Goal: Information Seeking & Learning: Learn about a topic

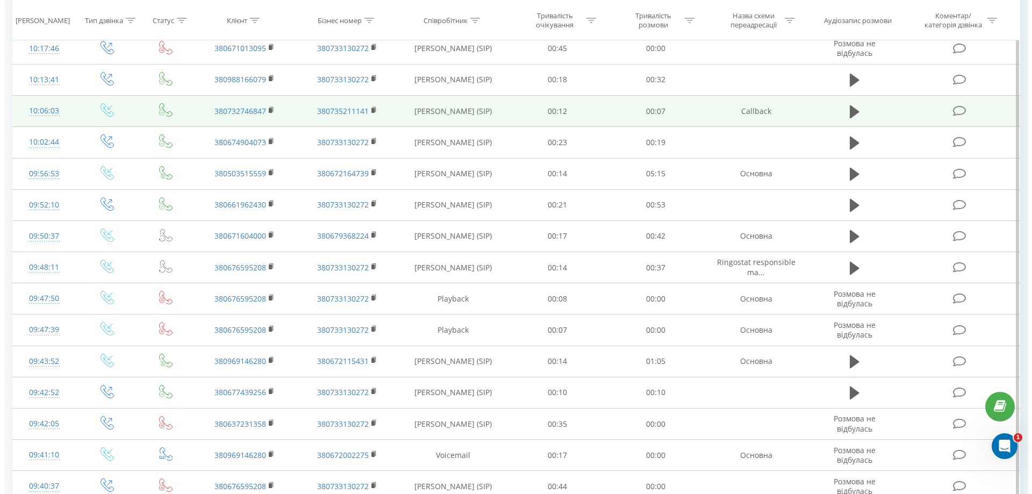
scroll to position [215, 0]
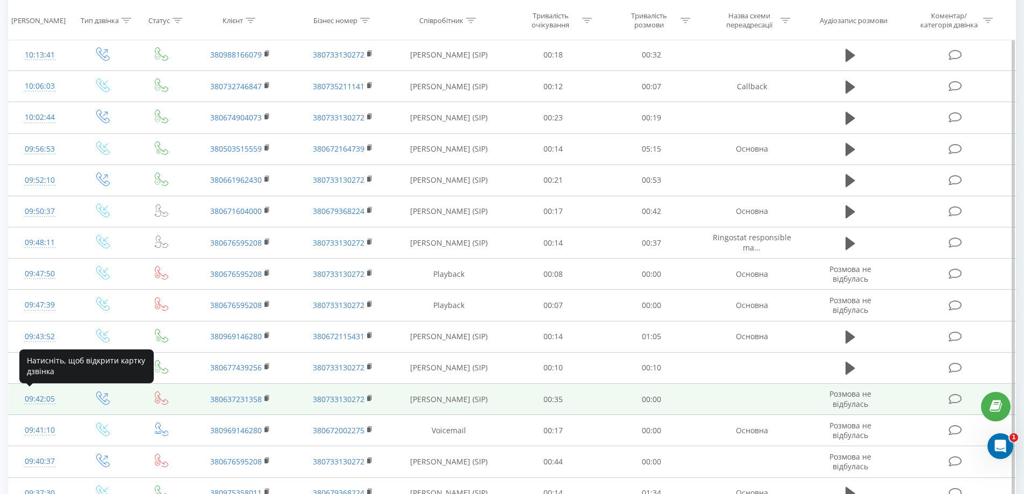
click at [42, 398] on div "09:42:05" at bounding box center [39, 399] width 41 height 21
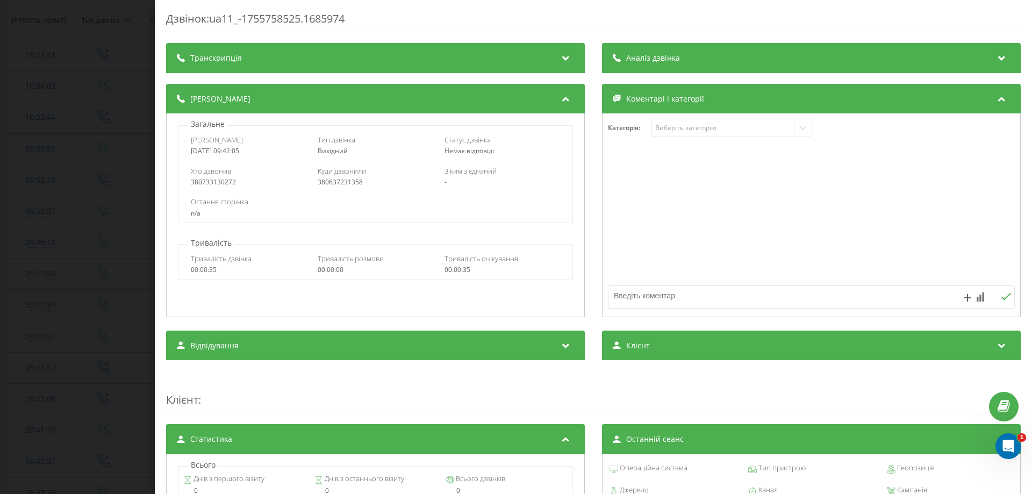
click at [97, 240] on div "Дзвінок : ua11_-1755758525.1685974 Транскрипція Для AI-аналізу майбутніх дзвінк…" at bounding box center [516, 247] width 1032 height 494
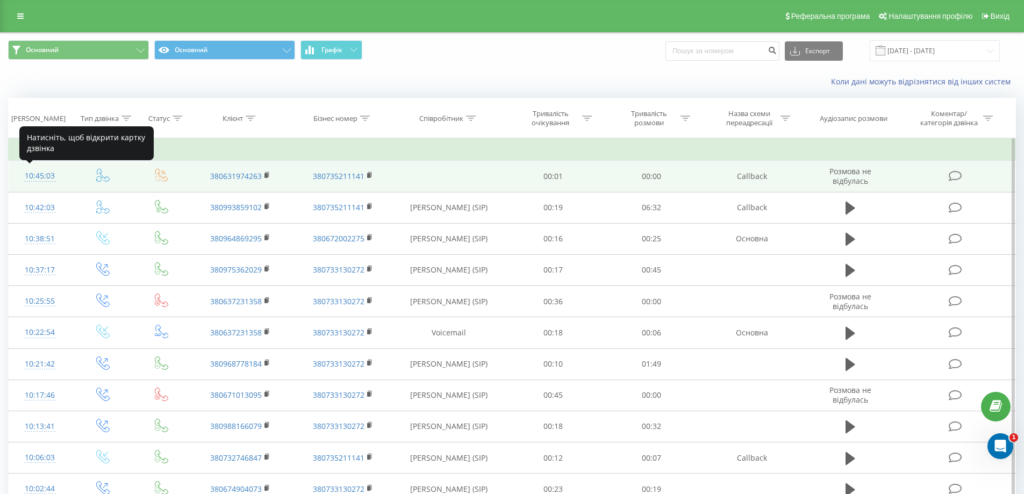
click at [47, 173] on div "10:45:03" at bounding box center [39, 176] width 41 height 21
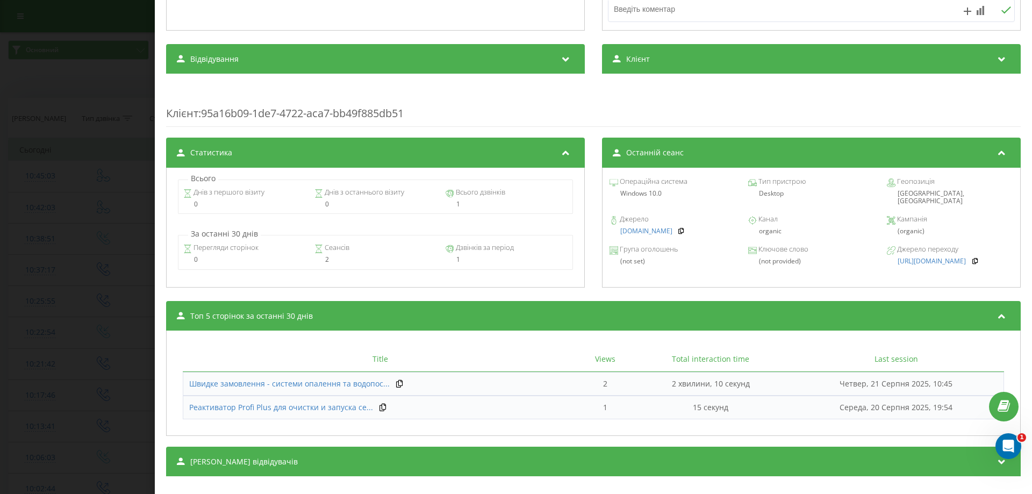
scroll to position [302, 0]
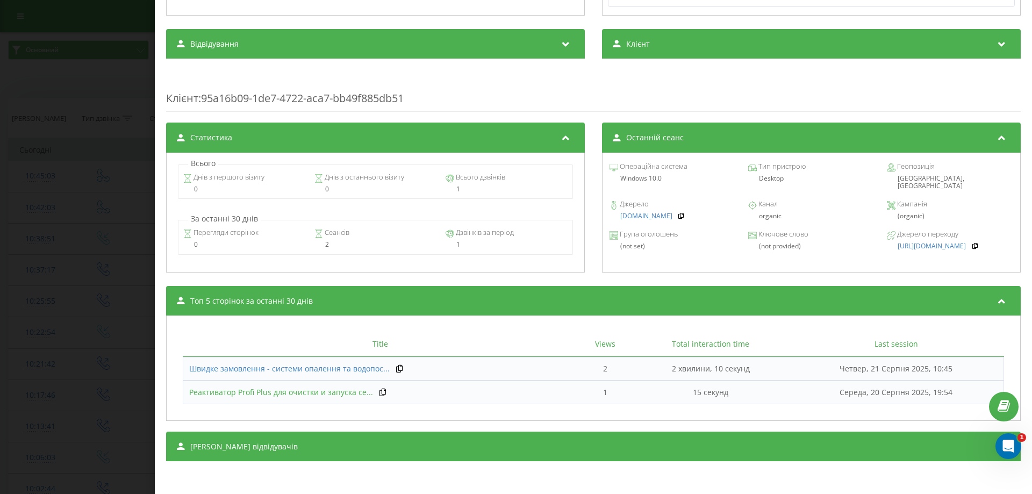
click at [253, 390] on span "Реактиватор Profi Plus для очистки и запуска се..." at bounding box center [281, 392] width 184 height 10
